Goal: Information Seeking & Learning: Learn about a topic

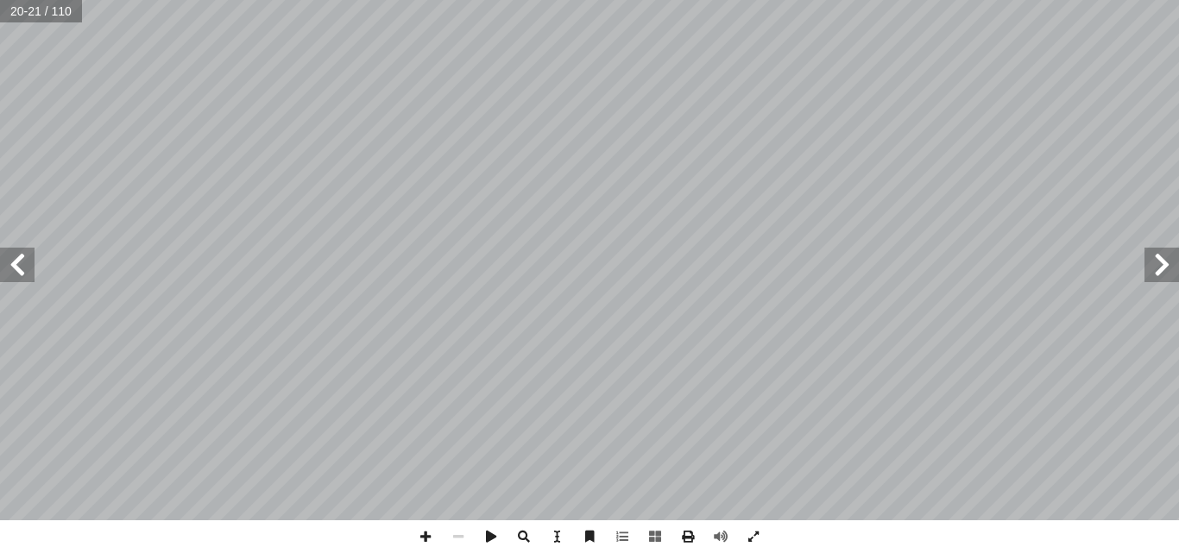
click at [1158, 267] on span at bounding box center [1161, 265] width 35 height 35
click at [3, 271] on span at bounding box center [17, 265] width 35 height 35
click at [1148, 265] on span at bounding box center [1161, 265] width 35 height 35
click at [13, 274] on span at bounding box center [17, 265] width 35 height 35
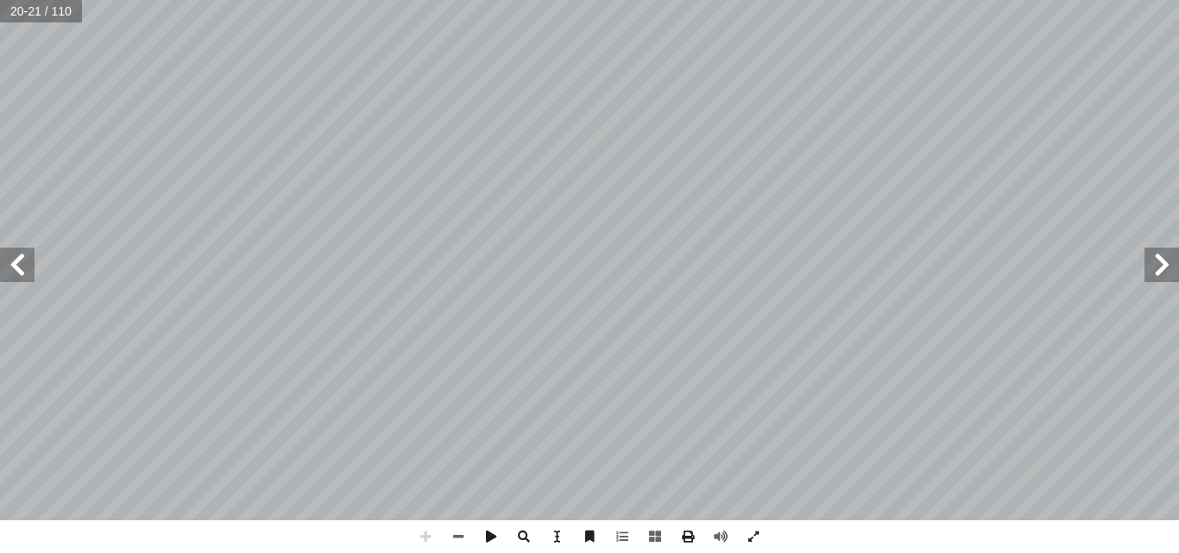
click at [34, 273] on span at bounding box center [17, 265] width 35 height 35
click at [15, 276] on span at bounding box center [17, 265] width 35 height 35
click at [1153, 276] on span at bounding box center [1161, 265] width 35 height 35
click at [1153, 273] on span at bounding box center [1161, 265] width 35 height 35
